Goal: Task Accomplishment & Management: Use online tool/utility

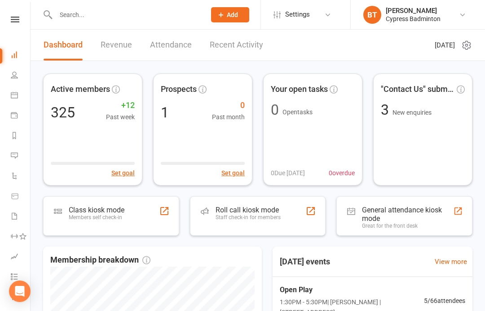
click at [57, 17] on input "text" at bounding box center [126, 15] width 146 height 13
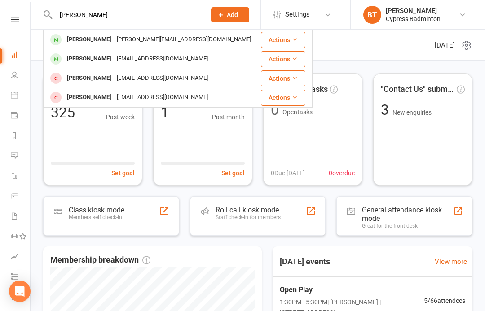
type input "Elsa f"
click at [292, 39] on icon at bounding box center [294, 39] width 6 height 6
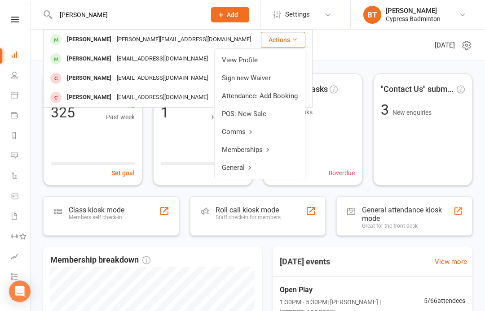
click at [250, 61] on link "View Profile" at bounding box center [259, 60] width 90 height 18
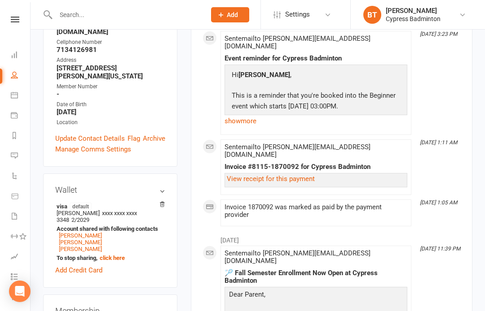
scroll to position [194, 0]
click at [69, 266] on link "Add Credit Card" at bounding box center [78, 271] width 47 height 11
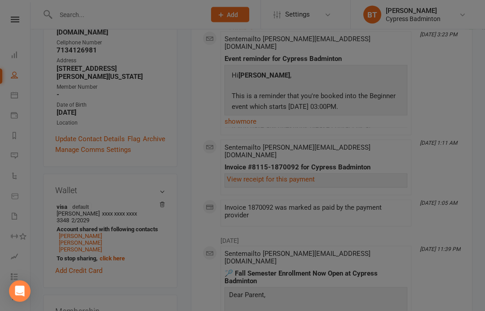
scroll to position [194, 0]
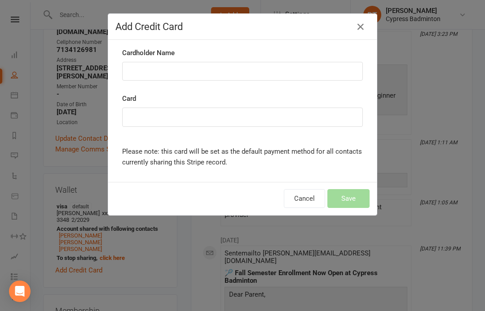
click at [357, 22] on icon "button" at bounding box center [360, 27] width 11 height 11
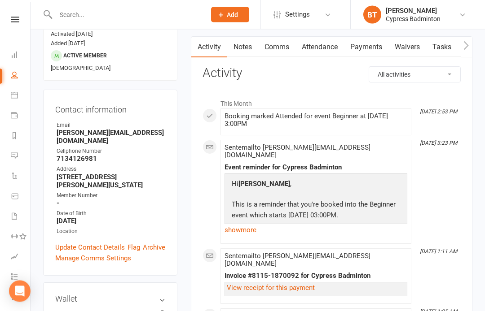
scroll to position [0, 0]
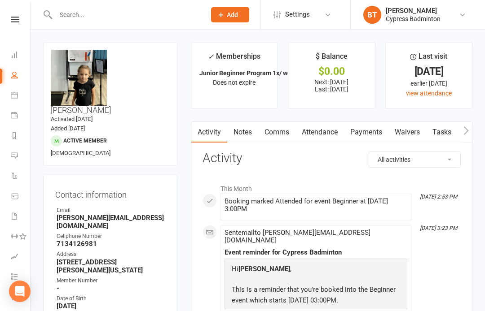
click at [74, 14] on input "text" at bounding box center [126, 15] width 146 height 13
click at [105, 15] on input "text" at bounding box center [126, 15] width 146 height 13
click at [102, 15] on input "text" at bounding box center [126, 15] width 146 height 13
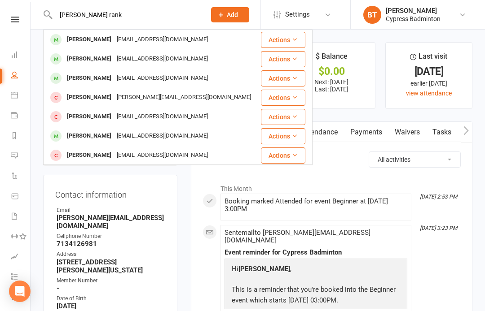
type input "Tiena rank"
click at [282, 35] on button "Actions" at bounding box center [283, 40] width 44 height 16
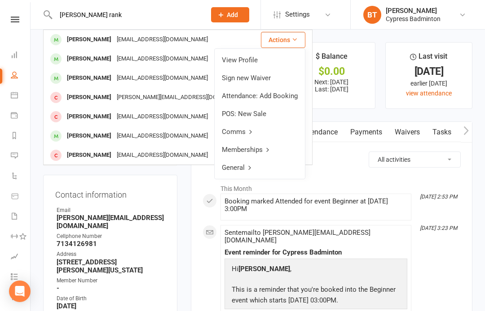
click at [248, 59] on link "View Profile" at bounding box center [259, 60] width 90 height 18
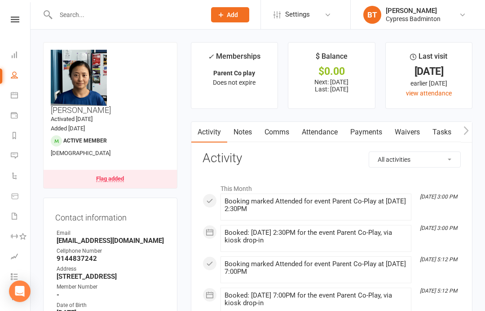
click at [79, 21] on input "text" at bounding box center [126, 15] width 146 height 13
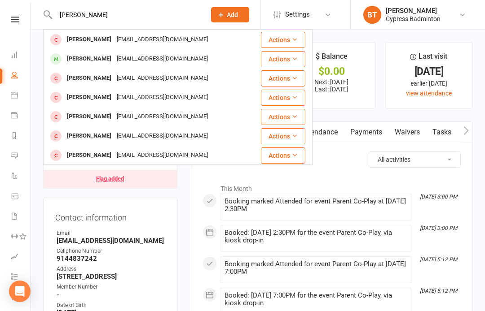
type input "Andy t"
click at [291, 61] on button "Actions" at bounding box center [283, 59] width 44 height 16
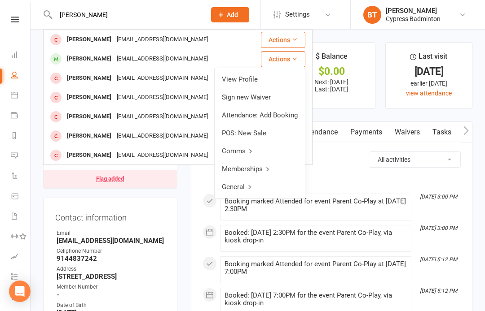
click at [256, 81] on link "View Profile" at bounding box center [259, 79] width 90 height 18
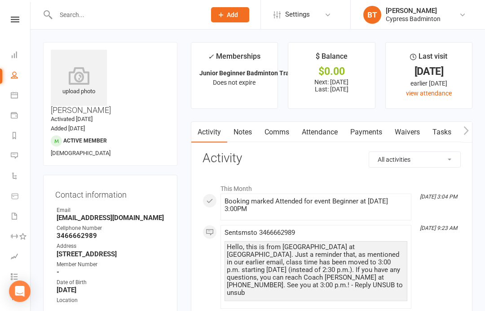
click at [78, 78] on icon at bounding box center [79, 76] width 56 height 18
click at [40, 4] on react-component at bounding box center [99, 14] width 199 height 29
click at [79, 21] on input "text" at bounding box center [126, 15] width 146 height 13
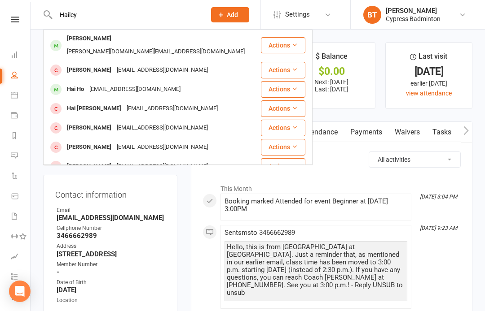
type input "Hailey"
click at [292, 42] on icon at bounding box center [294, 45] width 6 height 6
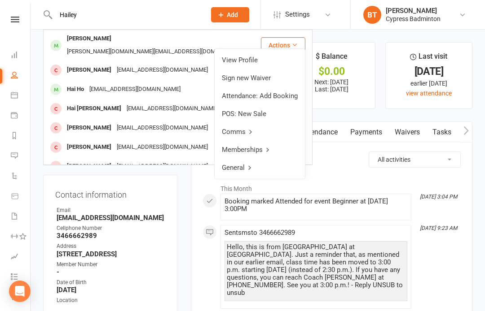
click at [255, 58] on link "View Profile" at bounding box center [259, 60] width 90 height 18
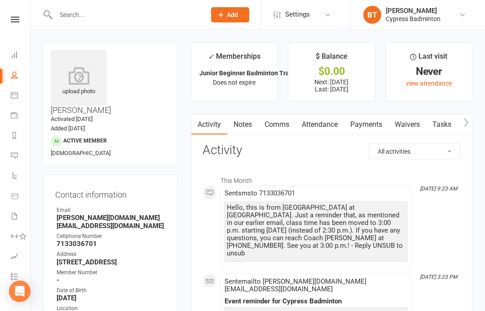
click at [81, 82] on icon at bounding box center [79, 76] width 56 height 18
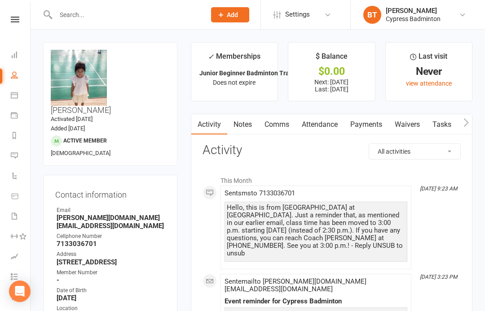
click at [74, 12] on input "text" at bounding box center [126, 15] width 146 height 13
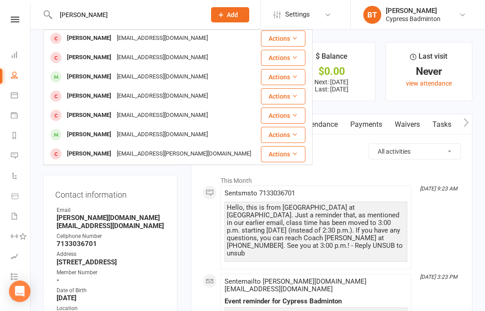
scroll to position [21, 0]
type input "Andy"
click at [284, 76] on button "Actions" at bounding box center [283, 77] width 44 height 16
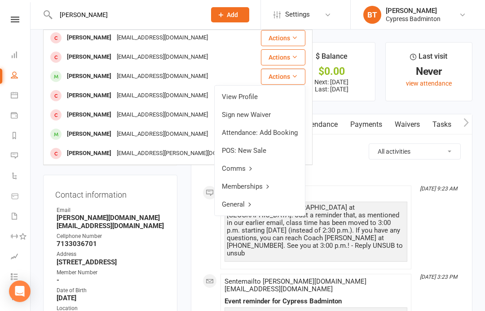
click at [235, 95] on link "View Profile" at bounding box center [259, 97] width 90 height 18
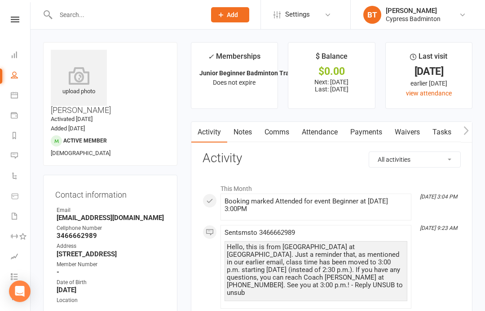
click at [76, 74] on icon at bounding box center [79, 76] width 56 height 18
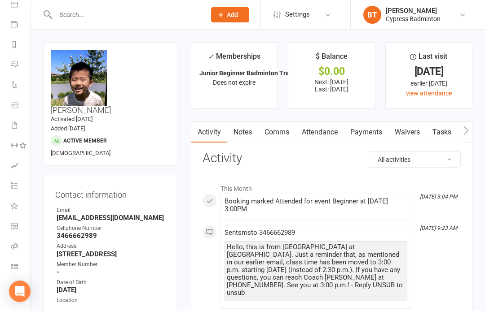
scroll to position [91, 0]
click at [17, 260] on link "Class check-in" at bounding box center [21, 268] width 20 height 20
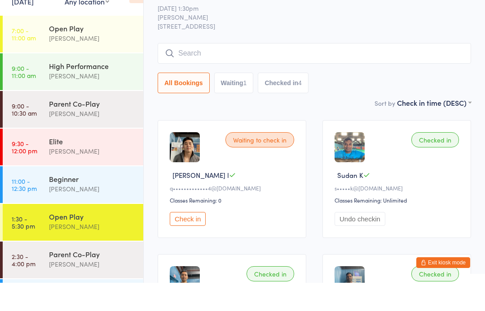
click at [378, 101] on div "All Bookings Waiting 1 Checked in 4" at bounding box center [313, 111] width 313 height 21
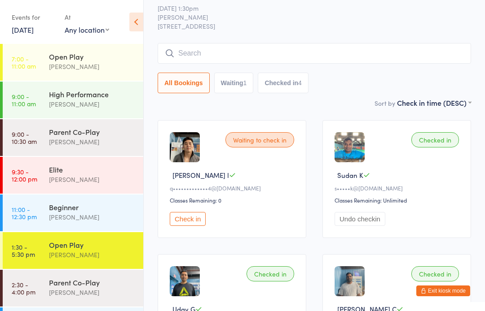
click at [72, 57] on div "Open Play" at bounding box center [92, 57] width 87 height 10
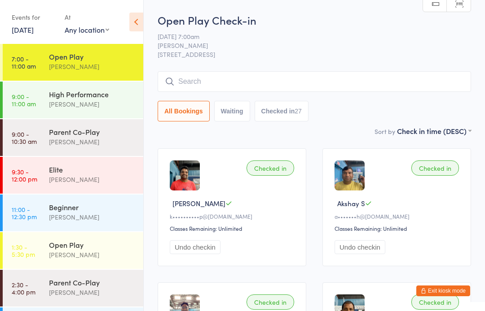
click at [88, 252] on div "[PERSON_NAME]" at bounding box center [92, 255] width 87 height 10
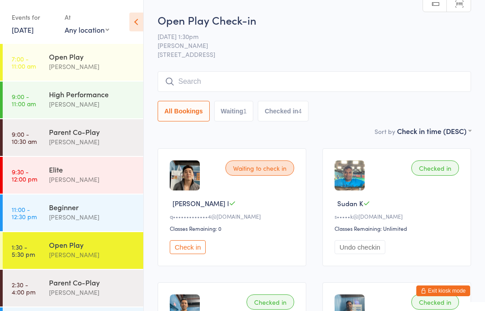
click at [102, 59] on div "Open Play" at bounding box center [92, 57] width 87 height 10
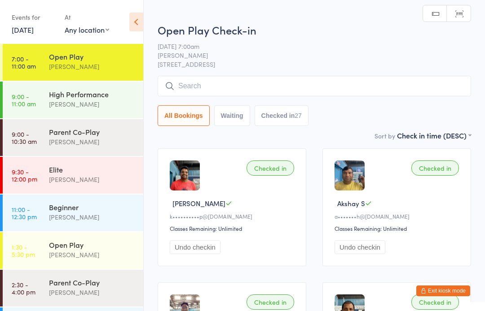
click at [194, 83] on input "search" at bounding box center [313, 86] width 313 height 21
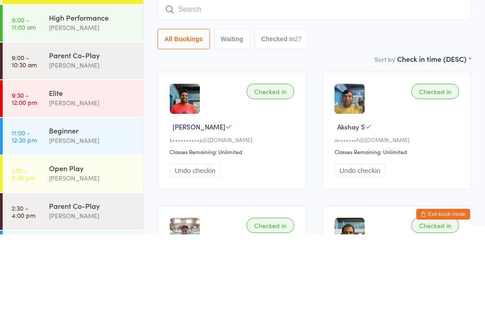
scroll to position [32, 0]
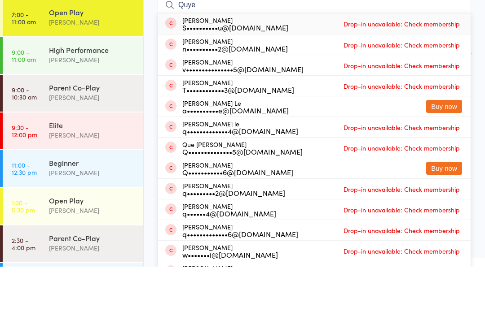
type input "[PERSON_NAME]"
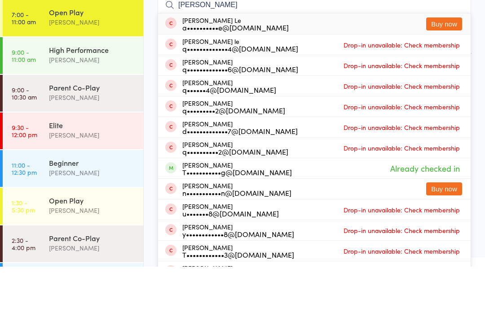
click at [91, 240] on div "Open Play" at bounding box center [92, 245] width 87 height 10
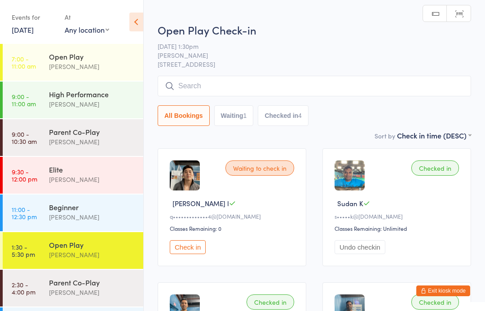
click at [86, 61] on div "Open Play" at bounding box center [92, 57] width 87 height 10
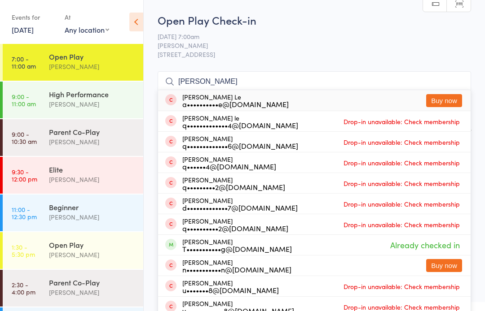
type input "[PERSON_NAME] i"
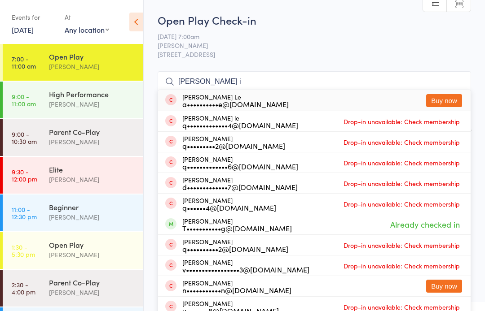
click at [72, 249] on div "Open Play" at bounding box center [92, 245] width 87 height 10
